Goal: Submit feedback/report problem: Submit feedback/report problem

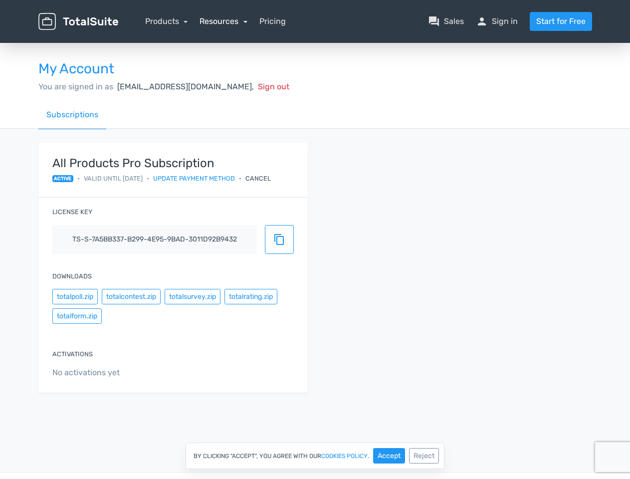
click at [223, 21] on link "Resources" at bounding box center [224, 20] width 48 height 9
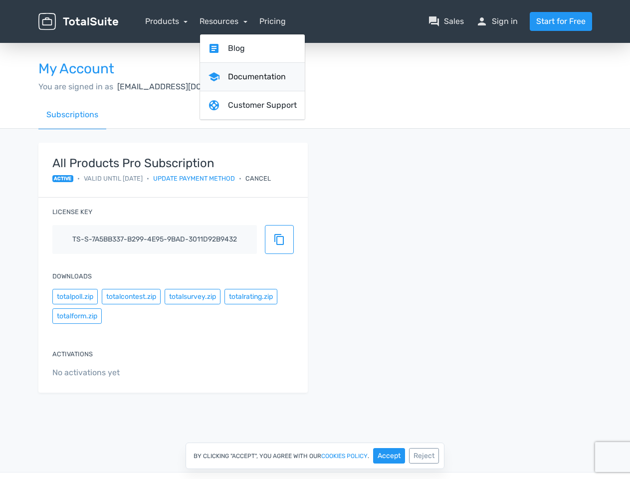
click at [229, 86] on link "school Documentation" at bounding box center [252, 77] width 105 height 28
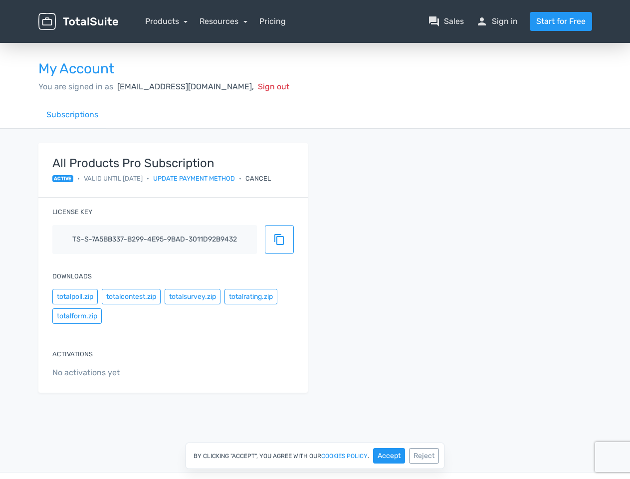
click at [271, 178] on div "Cancel" at bounding box center [257, 178] width 25 height 9
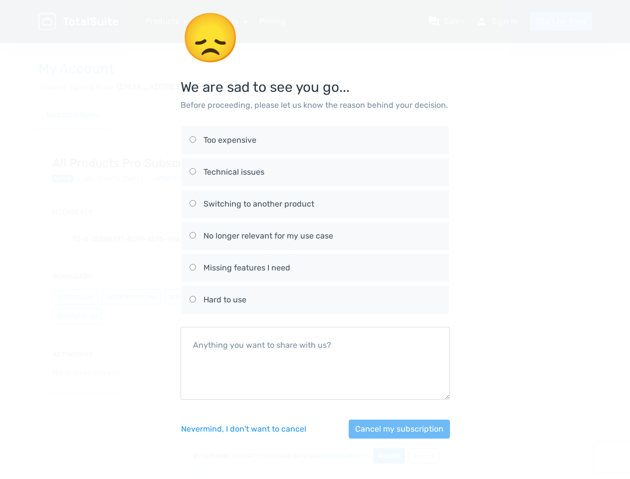
click at [279, 239] on div "No longer relevant for my use case" at bounding box center [322, 236] width 237 height 12
click at [196, 238] on input "No longer relevant for my use case" at bounding box center [193, 235] width 6 height 6
radio input "true"
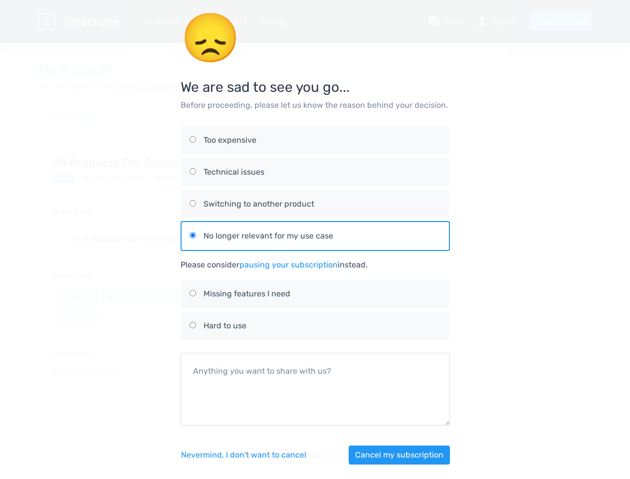
click at [75, 296] on div "😞 We are sad to see you go... Before proceeding, please let us know the reason …" at bounding box center [315, 244] width 569 height 488
click at [131, 296] on div "😞 We are sad to see you go... Before proceeding, please let us know the reason …" at bounding box center [315, 244] width 569 height 488
click at [192, 296] on label "Missing features I need" at bounding box center [315, 294] width 251 height 28
click at [192, 296] on input "Missing features I need" at bounding box center [193, 293] width 6 height 6
radio input "true"
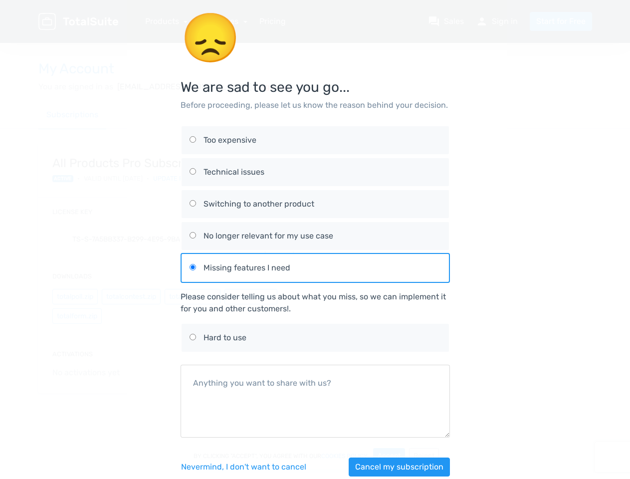
click at [250, 296] on div "Please consider telling us about what you miss, so we can implement it for you …" at bounding box center [315, 303] width 269 height 24
click at [77, 316] on div "😞 We are sad to see you go... Before proceeding, please let us know the reason …" at bounding box center [315, 250] width 569 height 500
click at [389, 456] on div "Nevermind, I don't want to [PERSON_NAME] my subscription" at bounding box center [315, 467] width 269 height 43
